Goal: Information Seeking & Learning: Find specific fact

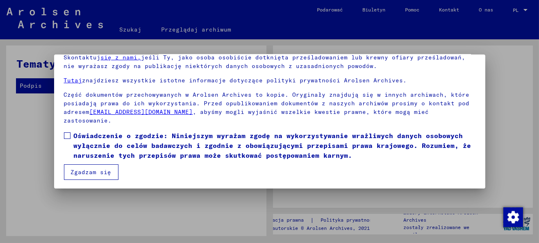
scroll to position [65, 0]
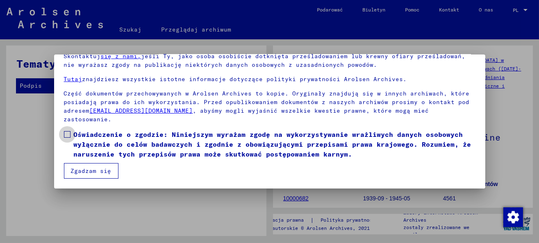
click at [70, 134] on label "Oświadczenie o zgodzie: Niniejszym wyrażam zgodę na wykorzystywanie wrażliwych …" at bounding box center [269, 143] width 411 height 29
click at [86, 172] on font "Zgadzam się" at bounding box center [91, 170] width 41 height 7
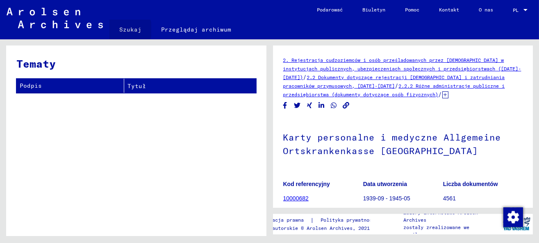
click at [122, 29] on font "Szukaj" at bounding box center [130, 29] width 22 height 7
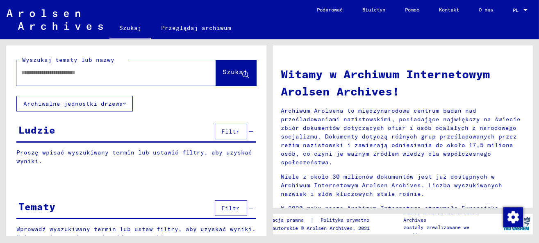
click at [134, 150] on font "Proszę wpisać wyszukiwany termin lub ustawić filtry, aby uzyskać wyniki." at bounding box center [134, 157] width 236 height 16
click at [82, 133] on div "Ludzie Filtr" at bounding box center [135, 132] width 239 height 21
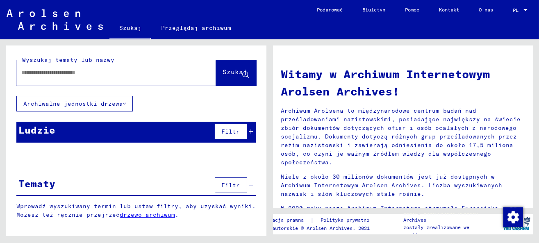
click at [82, 133] on div "Ludzie Filtr" at bounding box center [135, 132] width 239 height 21
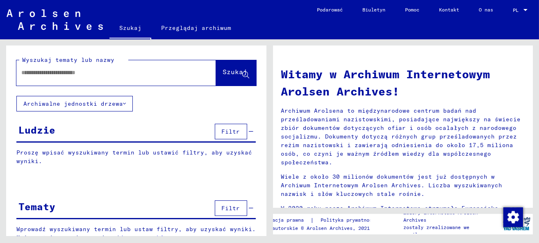
click at [82, 133] on div "Ludzie Filtr" at bounding box center [135, 132] width 239 height 21
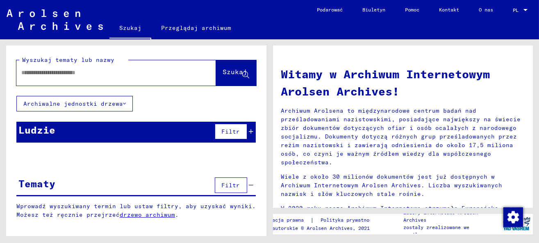
click at [67, 81] on div at bounding box center [103, 72] width 175 height 18
click at [64, 70] on input "text" at bounding box center [106, 72] width 170 height 9
type input "**********"
click at [226, 76] on font "Szukaj" at bounding box center [235, 72] width 25 height 8
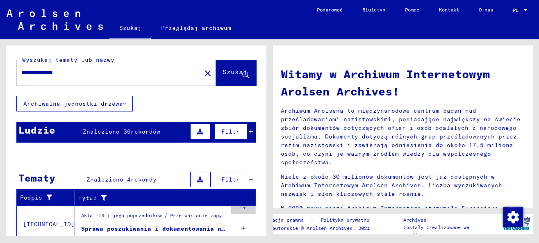
click at [197, 129] on icon at bounding box center [200, 132] width 6 height 6
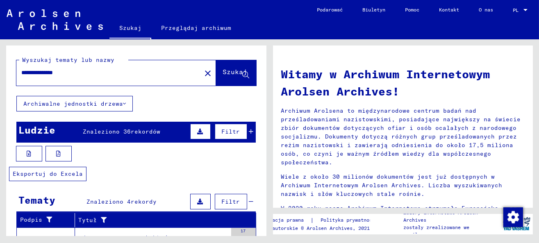
click at [35, 154] on button at bounding box center [29, 154] width 26 height 16
click at [249, 132] on icon at bounding box center [251, 132] width 5 height 6
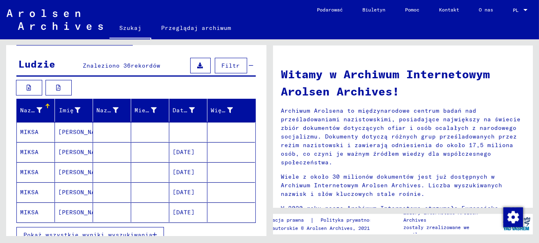
scroll to position [82, 0]
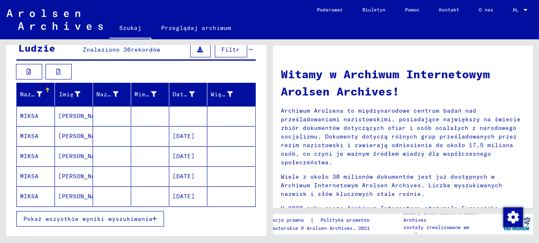
click at [137, 215] on font "Pokaż wszystkie wyniki wyszukiwania" at bounding box center [87, 218] width 129 height 7
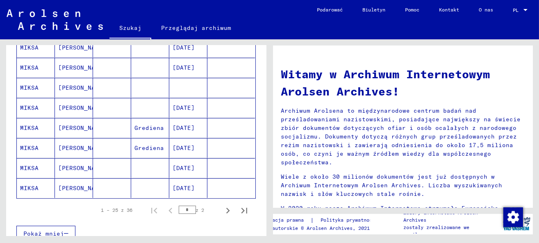
scroll to position [532, 0]
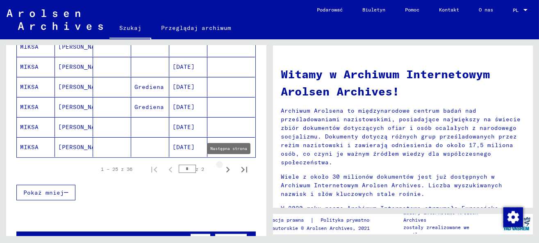
click at [226, 168] on icon "Następna strona" at bounding box center [228, 170] width 4 height 6
type input "*"
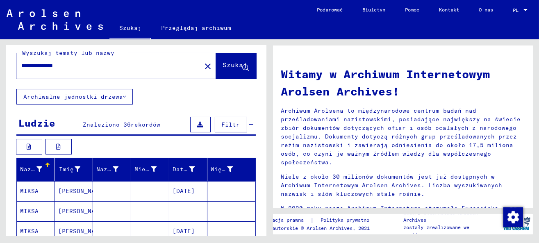
scroll to position [0, 0]
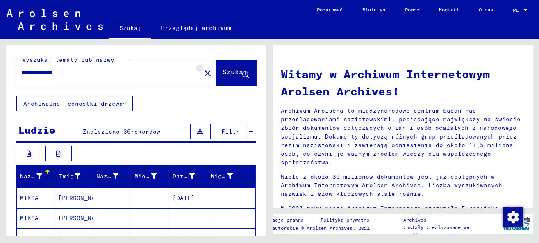
click at [203, 69] on mat-icon "close" at bounding box center [208, 73] width 10 height 10
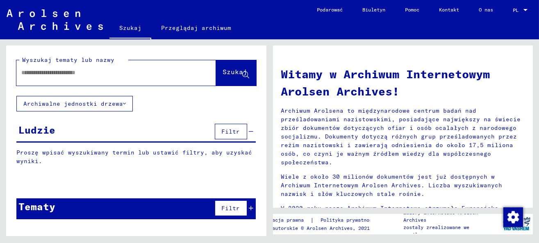
click at [37, 74] on input "text" at bounding box center [106, 72] width 170 height 9
click at [223, 70] on font "Szukaj" at bounding box center [235, 72] width 25 height 8
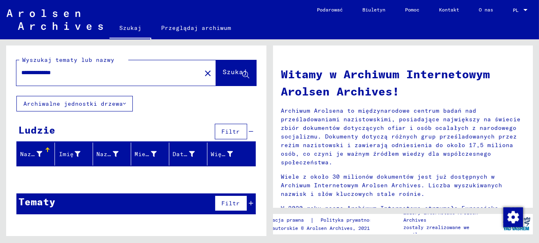
click at [224, 135] on button "Filtr" at bounding box center [231, 132] width 32 height 16
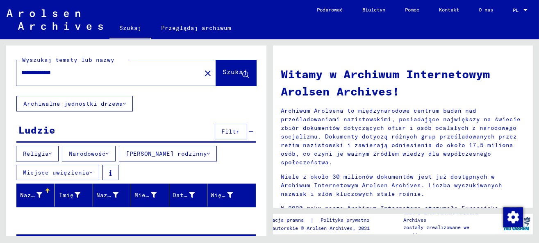
click at [225, 134] on font "Filtr" at bounding box center [231, 131] width 18 height 7
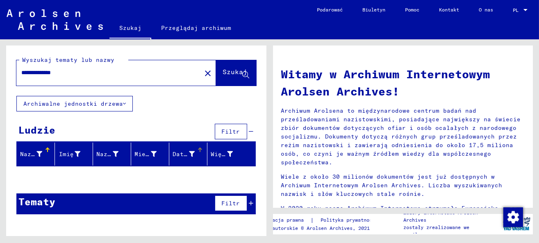
click at [199, 159] on div "Data urodzenia" at bounding box center [189, 153] width 34 height 13
click at [221, 128] on button "Filtr" at bounding box center [231, 132] width 32 height 16
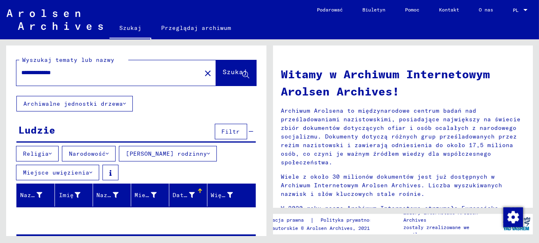
click at [81, 172] on font "Miejsce uwięzienia" at bounding box center [56, 172] width 66 height 7
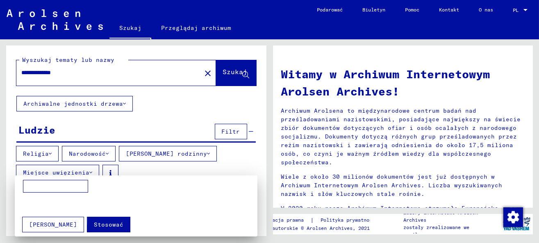
click at [94, 222] on font "Stosować" at bounding box center [108, 224] width 29 height 7
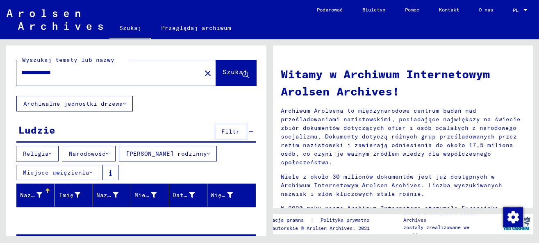
click at [49, 129] on font "Ludzie" at bounding box center [36, 130] width 37 height 12
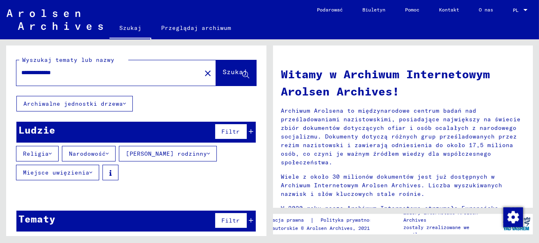
click at [57, 61] on font "Wyszukaj tematy lub nazwy" at bounding box center [68, 59] width 92 height 7
click at [94, 70] on input "**********" at bounding box center [106, 72] width 170 height 9
click at [223, 69] on font "Szukaj" at bounding box center [235, 72] width 25 height 8
click at [223, 134] on font "Filtr" at bounding box center [231, 131] width 18 height 7
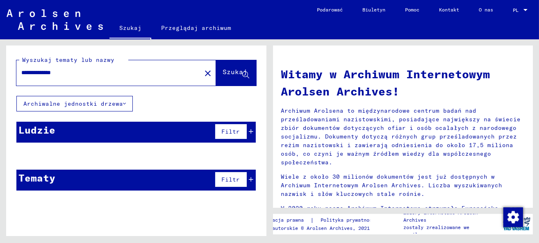
click at [229, 134] on font "Filtr" at bounding box center [231, 131] width 18 height 7
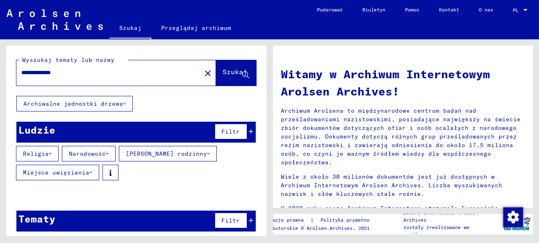
click at [229, 134] on font "Filtr" at bounding box center [231, 131] width 18 height 7
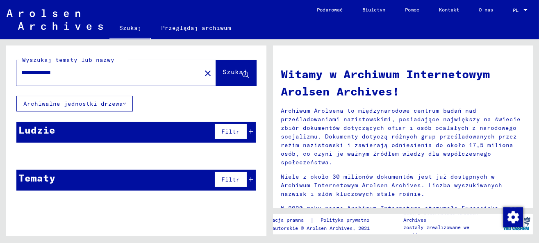
click at [229, 134] on font "Filtr" at bounding box center [231, 131] width 18 height 7
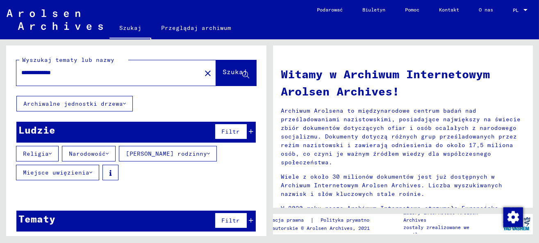
click at [249, 131] on icon at bounding box center [251, 132] width 5 height 6
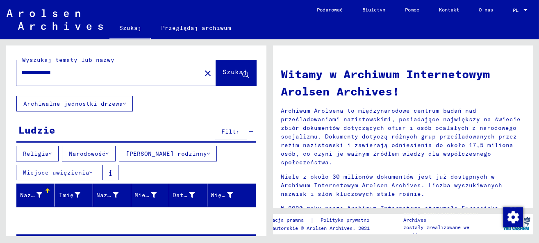
click at [249, 131] on icon at bounding box center [251, 132] width 5 height 6
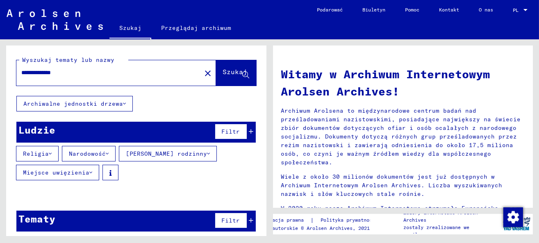
click at [249, 131] on icon at bounding box center [251, 132] width 5 height 6
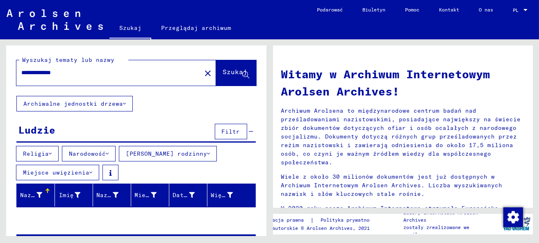
click at [249, 131] on icon at bounding box center [251, 132] width 5 height 6
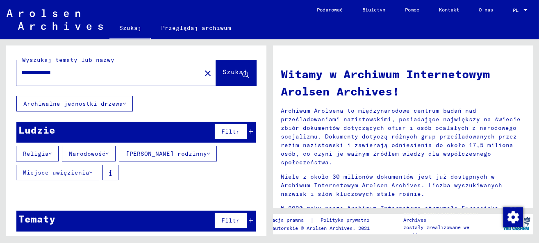
click at [249, 131] on icon at bounding box center [251, 132] width 5 height 6
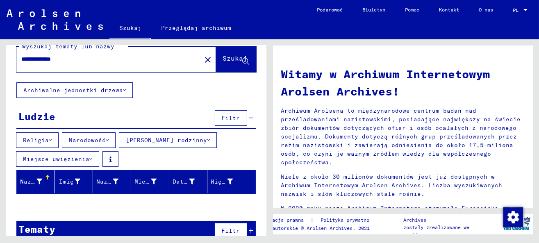
scroll to position [27, 0]
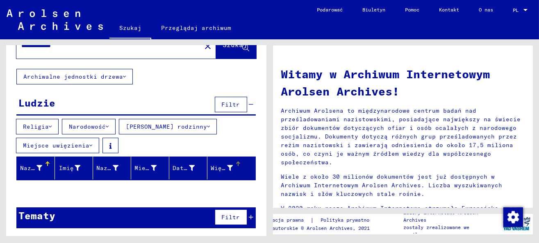
click at [220, 171] on div "Więzień nr" at bounding box center [222, 168] width 22 height 9
click at [233, 169] on div "Więzień nr" at bounding box center [228, 167] width 34 height 13
click at [44, 172] on div "Nazwisko" at bounding box center [37, 167] width 34 height 13
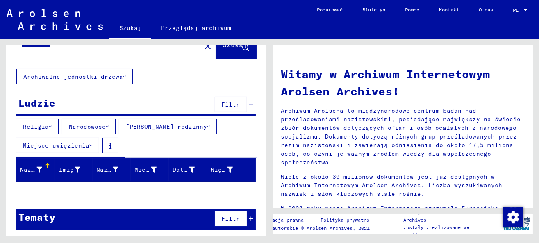
click at [73, 125] on font "Narodowość" at bounding box center [87, 126] width 37 height 7
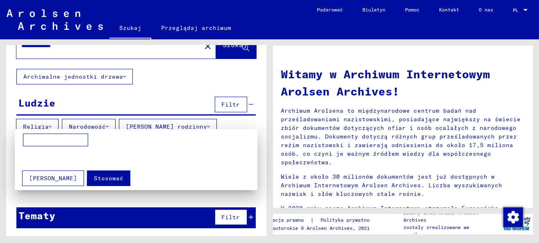
click at [94, 178] on font "Stosować" at bounding box center [108, 177] width 29 height 7
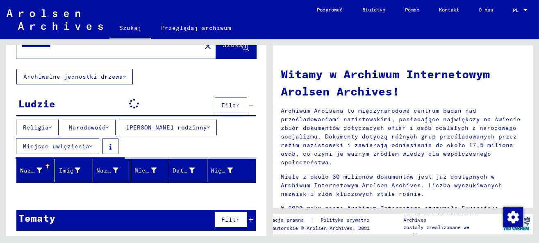
click at [49, 127] on icon at bounding box center [50, 128] width 3 height 6
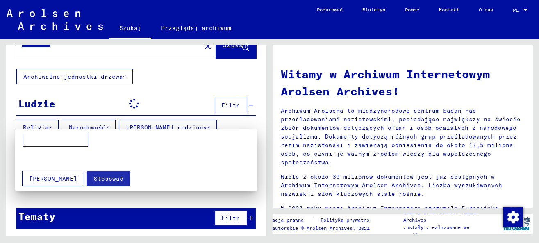
click at [55, 179] on font "[PERSON_NAME]" at bounding box center [53, 178] width 48 height 7
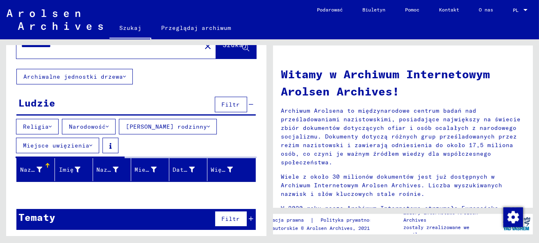
click at [50, 125] on icon at bounding box center [50, 127] width 3 height 6
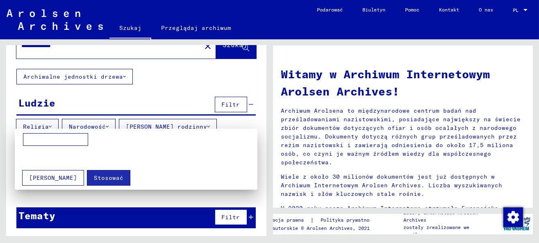
click at [165, 147] on div at bounding box center [136, 149] width 234 height 32
drag, startPoint x: 153, startPoint y: 109, endPoint x: 157, endPoint y: 98, distance: 11.3
click at [154, 104] on div at bounding box center [269, 121] width 539 height 243
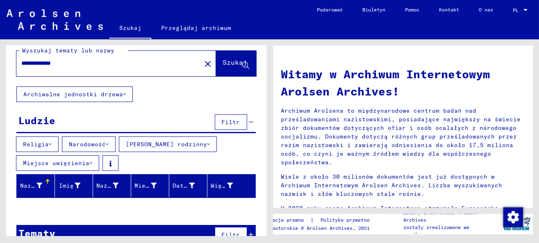
scroll to position [0, 0]
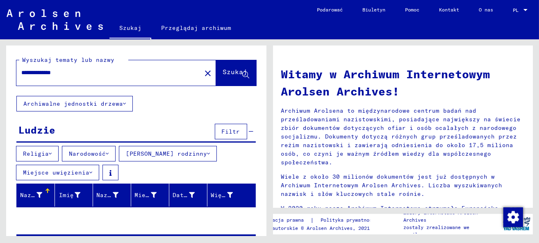
click at [123, 105] on icon at bounding box center [124, 104] width 3 height 6
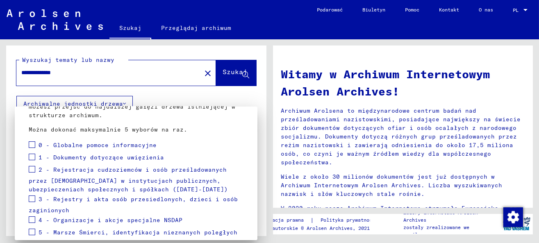
scroll to position [82, 0]
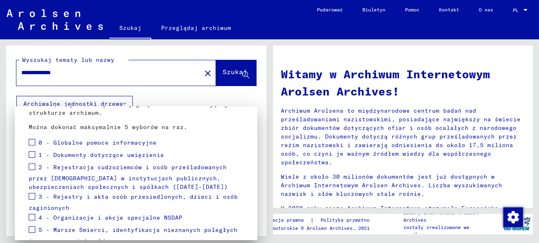
click at [123, 150] on div "1 - Dokumenty dotyczące uwięzienia" at bounding box center [96, 156] width 135 height 12
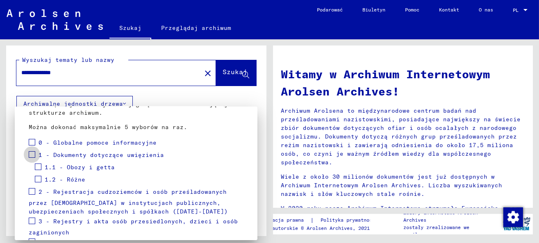
click at [32, 154] on span at bounding box center [32, 154] width 7 height 7
click at [38, 168] on span at bounding box center [38, 166] width 7 height 7
click at [189, 159] on mat-tree-node "1 - Dokumenty dotyczące uwięzienia" at bounding box center [136, 156] width 215 height 12
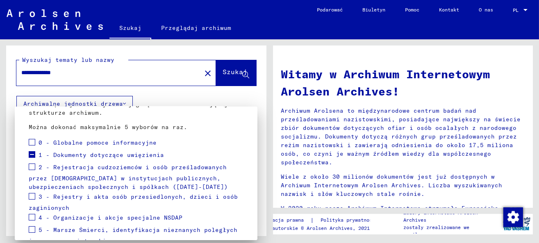
click at [184, 52] on div at bounding box center [269, 121] width 539 height 243
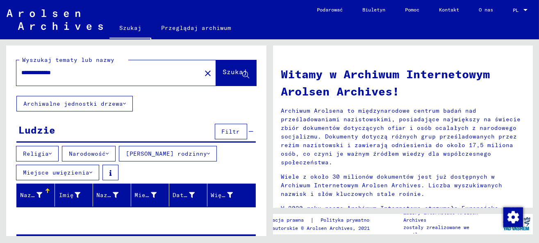
click at [91, 75] on input "**********" at bounding box center [106, 72] width 170 height 9
type input "*"
click at [59, 129] on div "Ludzie Filtr" at bounding box center [135, 132] width 239 height 21
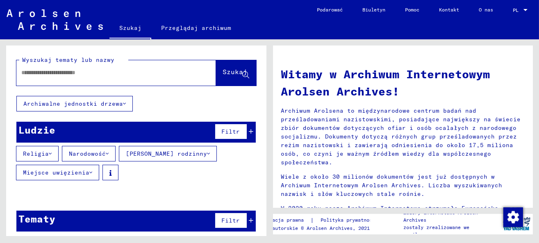
click at [58, 129] on div "Ludzie Filtr" at bounding box center [135, 132] width 239 height 21
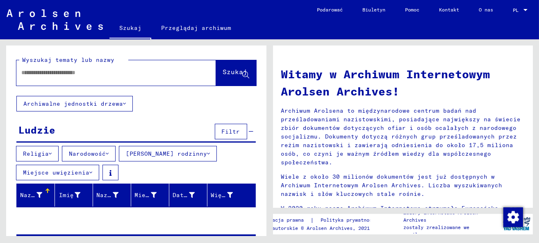
click at [58, 129] on div "Ludzie Filtr" at bounding box center [135, 132] width 239 height 21
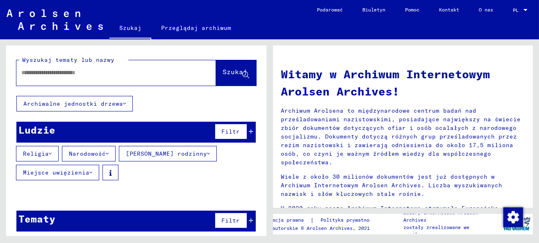
click at [58, 129] on div "Ludzie Filtr" at bounding box center [135, 132] width 239 height 21
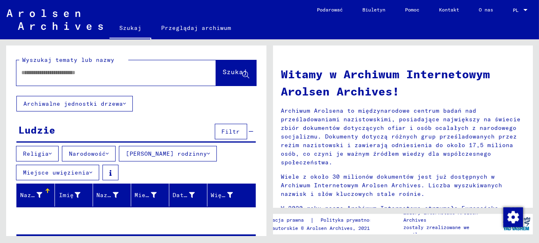
click at [58, 129] on div "Ludzie Filtr" at bounding box center [135, 132] width 239 height 21
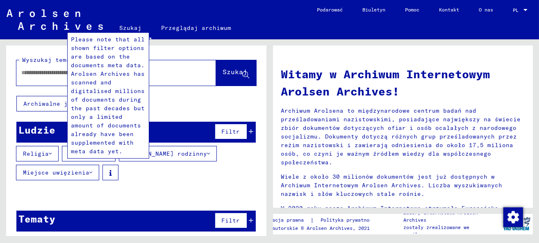
click at [109, 172] on icon at bounding box center [110, 173] width 2 height 6
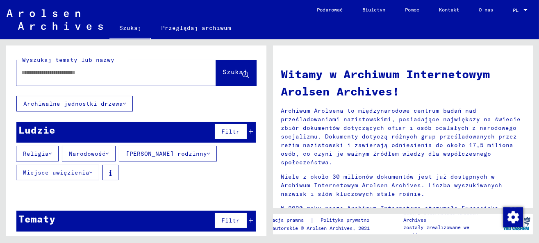
click at [109, 172] on icon at bounding box center [110, 173] width 2 height 6
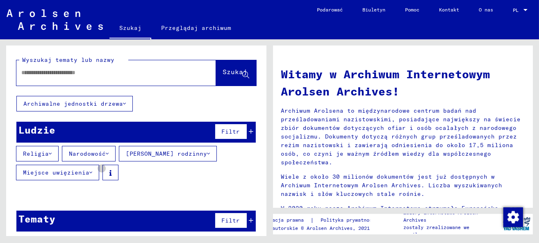
click at [109, 172] on icon at bounding box center [110, 173] width 2 height 6
click at [195, 167] on div "Religia Narodowość [PERSON_NAME] rodzinny [PERSON_NAME] uwięzienia" at bounding box center [136, 165] width 260 height 38
click at [249, 134] on icon at bounding box center [251, 132] width 5 height 6
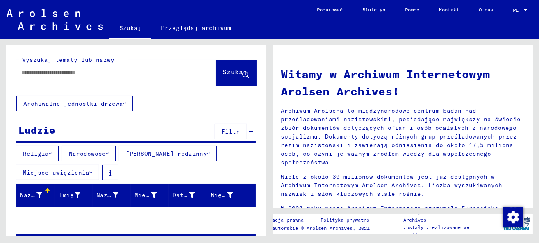
click at [249, 131] on icon at bounding box center [251, 132] width 5 height 6
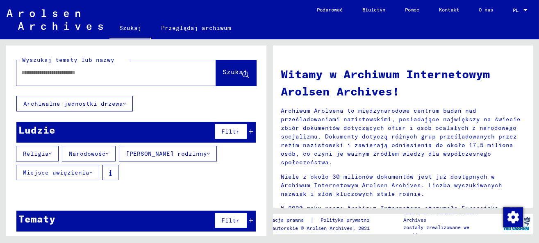
click at [233, 130] on button "Filtr" at bounding box center [231, 132] width 32 height 16
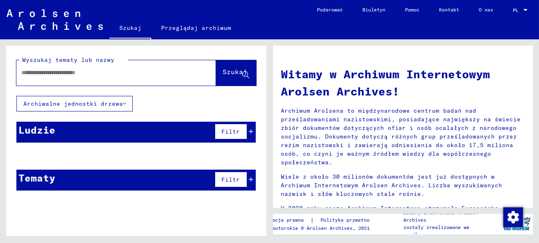
click at [78, 76] on input "text" at bounding box center [106, 72] width 170 height 9
click at [223, 70] on font "Szukaj" at bounding box center [235, 72] width 25 height 8
click at [61, 73] on input "**********" at bounding box center [106, 72] width 170 height 9
type input "**********"
click at [223, 72] on font "Szukaj" at bounding box center [235, 72] width 25 height 8
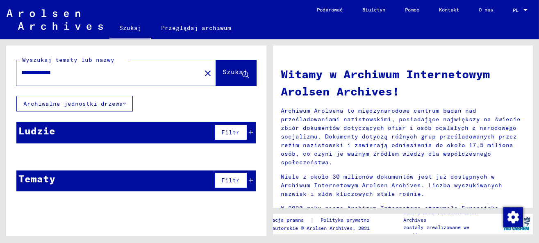
click at [131, 126] on icon at bounding box center [134, 130] width 20 height 20
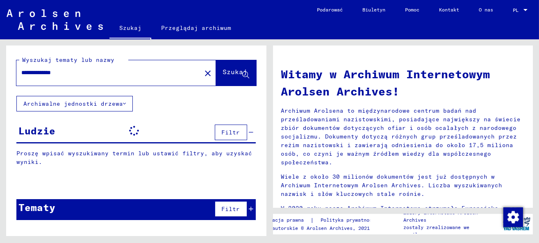
click at [233, 130] on font "Filtr" at bounding box center [231, 132] width 18 height 7
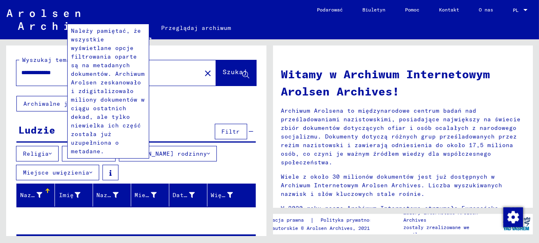
click at [105, 172] on button at bounding box center [110, 173] width 16 height 16
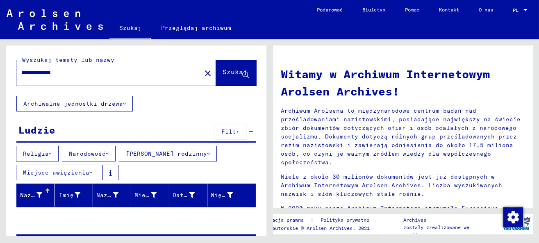
click at [215, 129] on button "Filtr" at bounding box center [231, 132] width 32 height 16
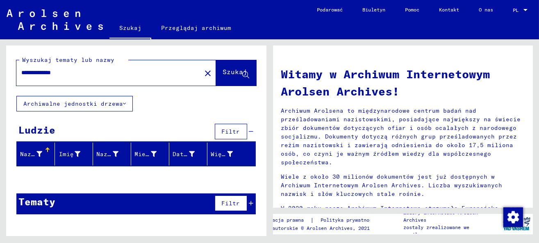
click at [170, 124] on div "Ludzie Filtr" at bounding box center [135, 132] width 239 height 21
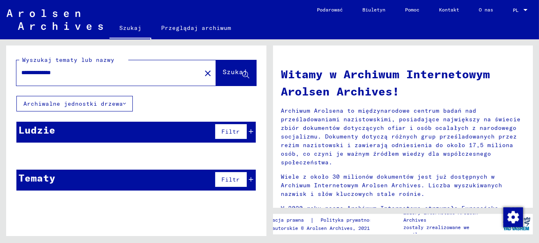
click at [19, 127] on font "Ludzie" at bounding box center [36, 130] width 37 height 12
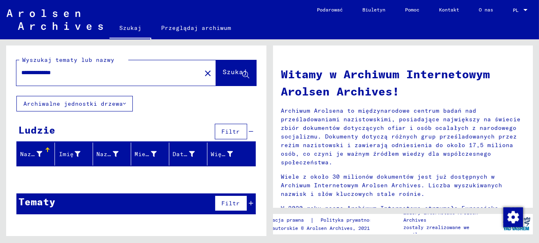
click at [28, 126] on font "Ludzie" at bounding box center [36, 130] width 37 height 12
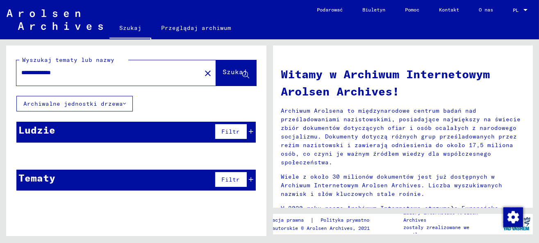
click at [28, 126] on font "Ludzie" at bounding box center [36, 130] width 37 height 12
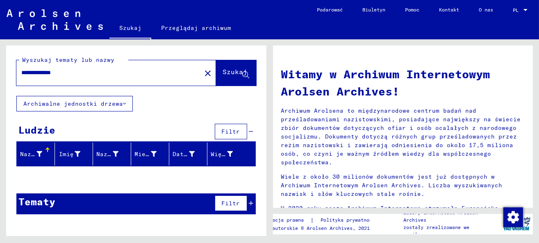
click at [74, 72] on input "**********" at bounding box center [106, 72] width 170 height 9
click at [123, 101] on icon at bounding box center [124, 104] width 3 height 6
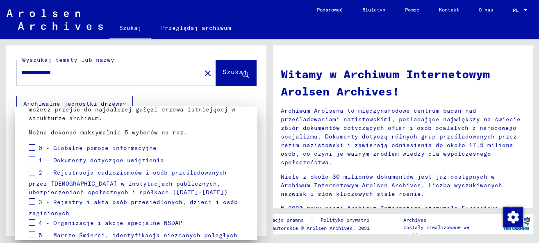
scroll to position [95, 0]
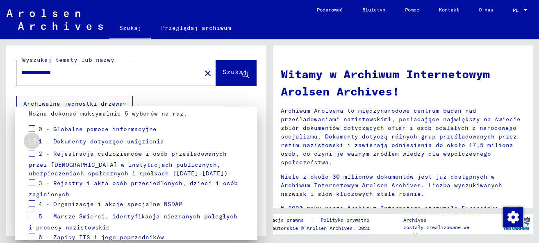
click at [29, 141] on span at bounding box center [32, 141] width 7 height 7
click at [32, 138] on span at bounding box center [32, 141] width 7 height 7
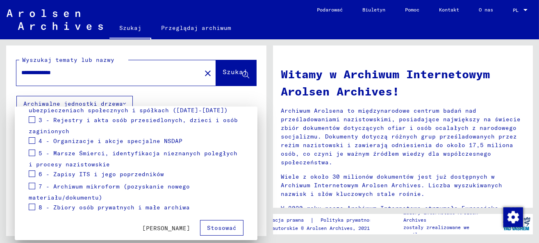
scroll to position [168, 0]
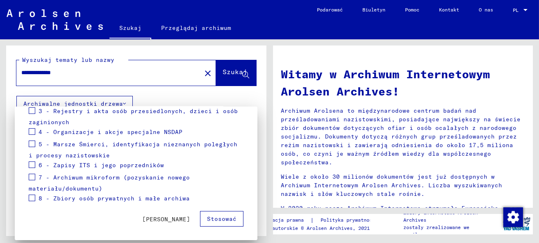
click at [222, 215] on font "Stosować" at bounding box center [221, 218] width 29 height 7
